Goal: Information Seeking & Learning: Check status

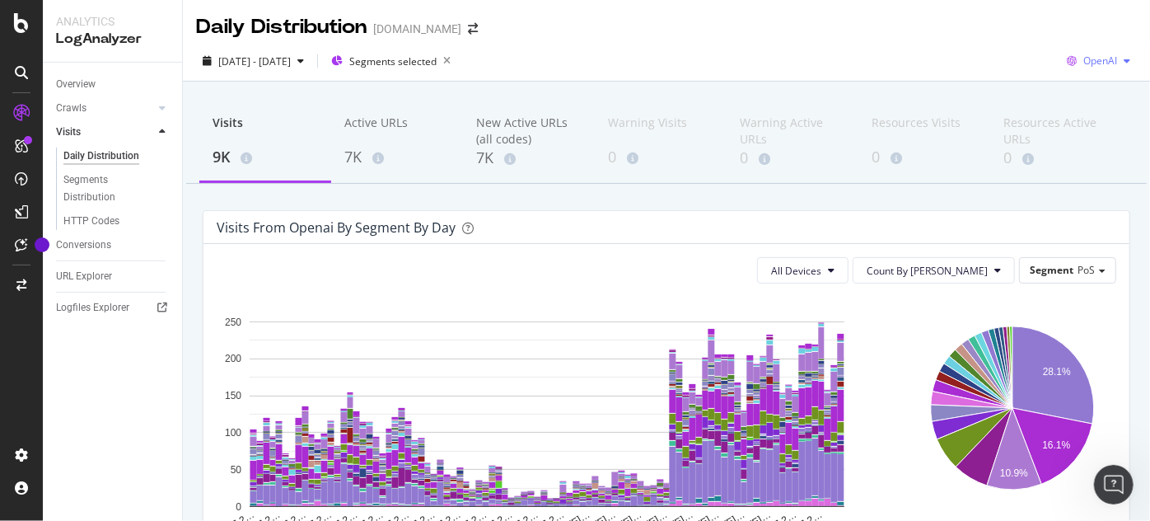
click at [1098, 65] on span "OpenAI" at bounding box center [1101, 61] width 34 height 14
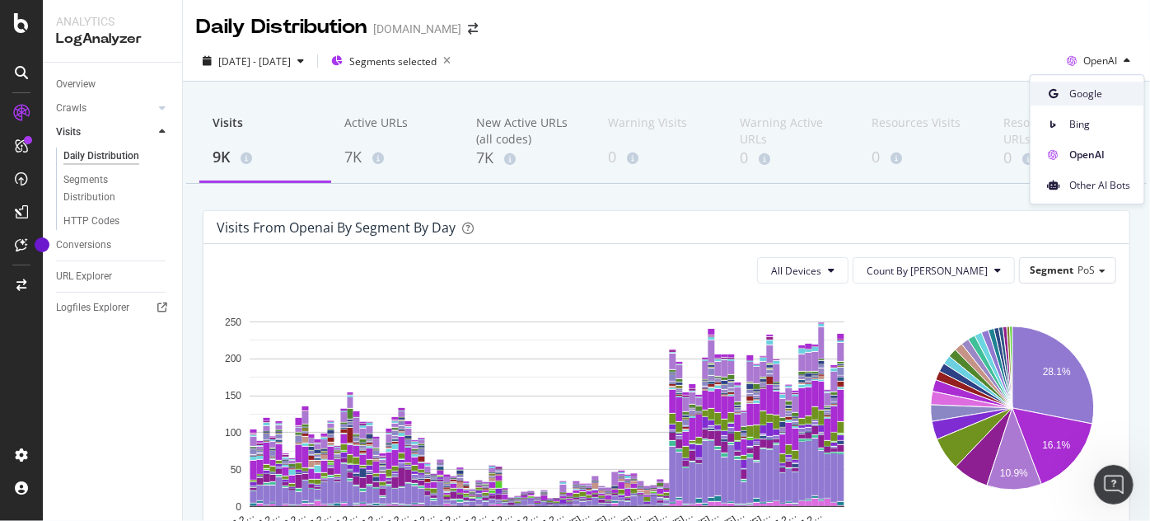
click at [1099, 91] on span "Google" at bounding box center [1100, 94] width 61 height 15
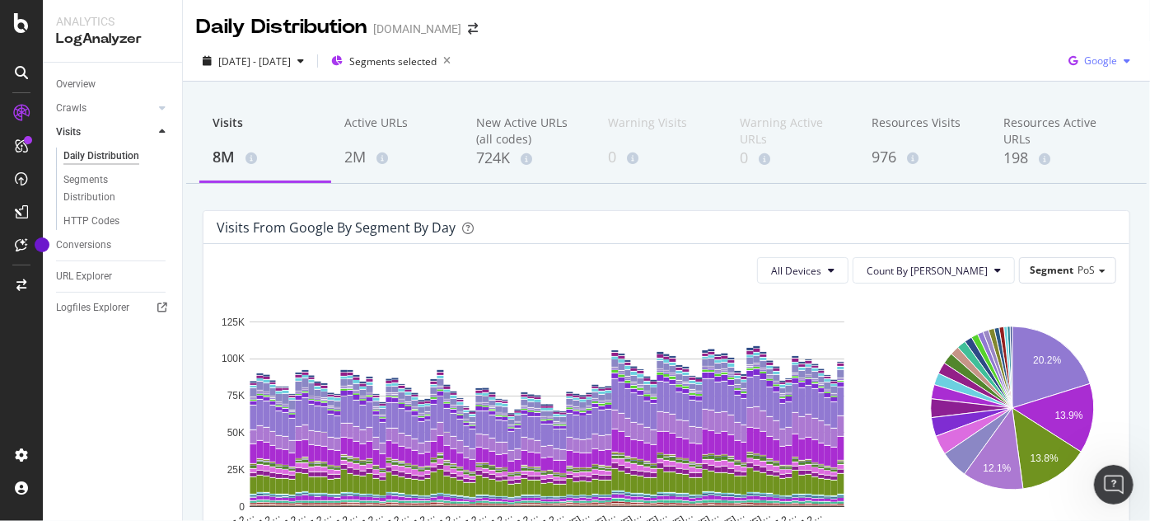
click at [1100, 68] on div "Google" at bounding box center [1099, 61] width 75 height 25
click at [877, 56] on div "[DATE] - [DATE] Segments selected Google" at bounding box center [666, 64] width 967 height 33
click at [1107, 54] on div "Google" at bounding box center [1099, 61] width 75 height 25
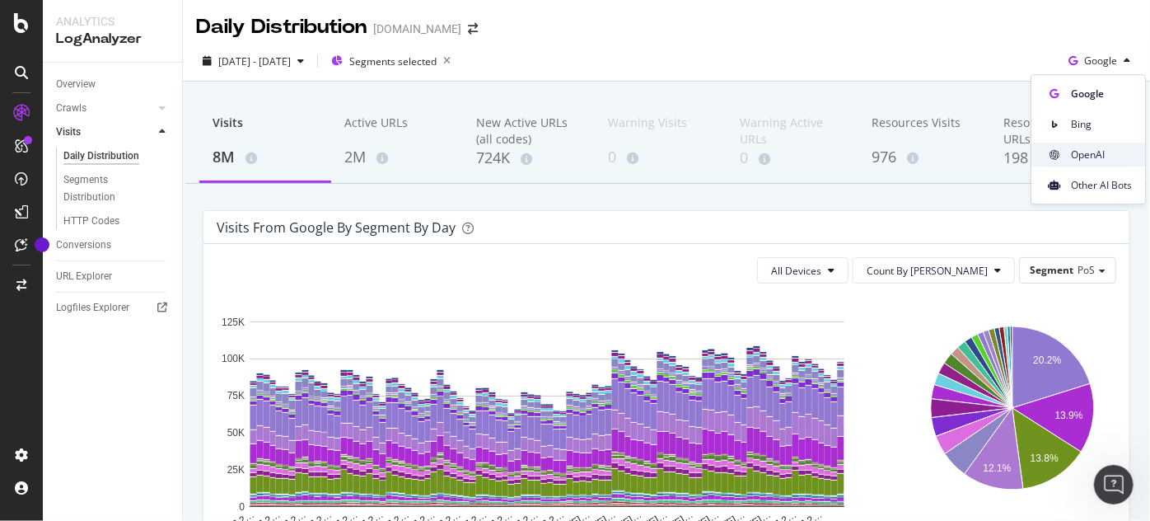
click at [1098, 151] on span "OpenAI" at bounding box center [1101, 154] width 61 height 15
